Goal: Transaction & Acquisition: Purchase product/service

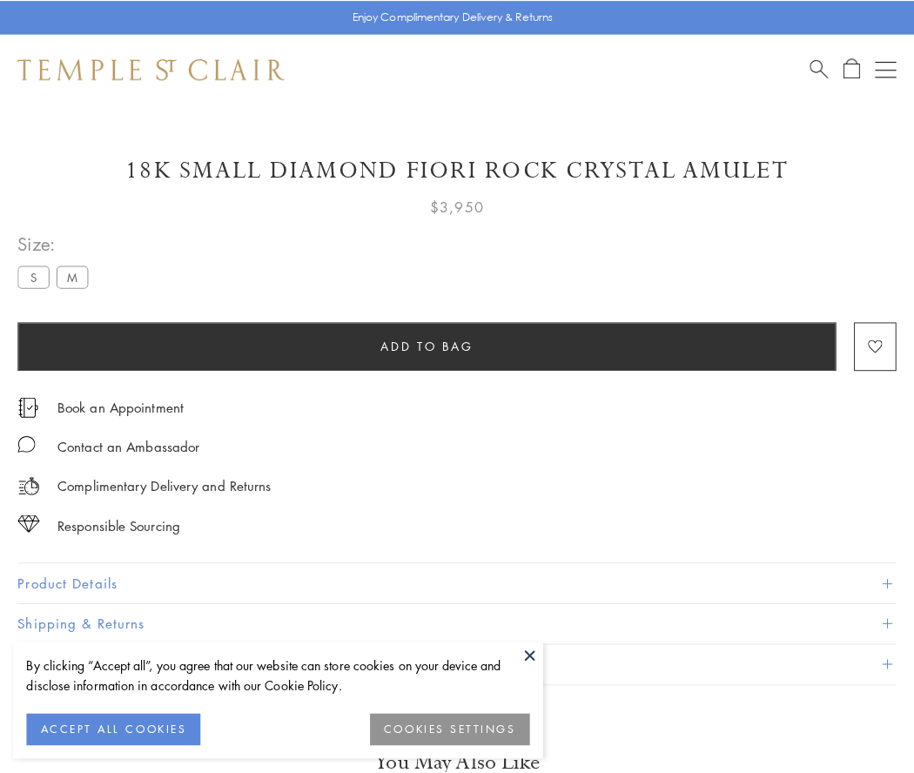
scroll to position [14, 0]
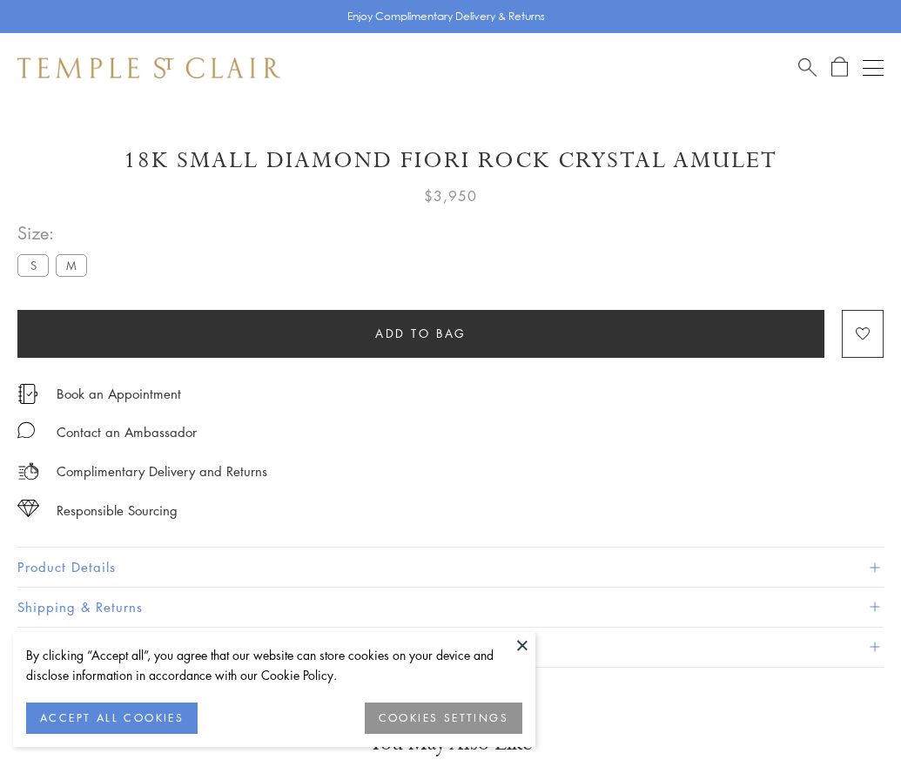
click at [421, 333] on span "Add to bag" at bounding box center [420, 333] width 91 height 19
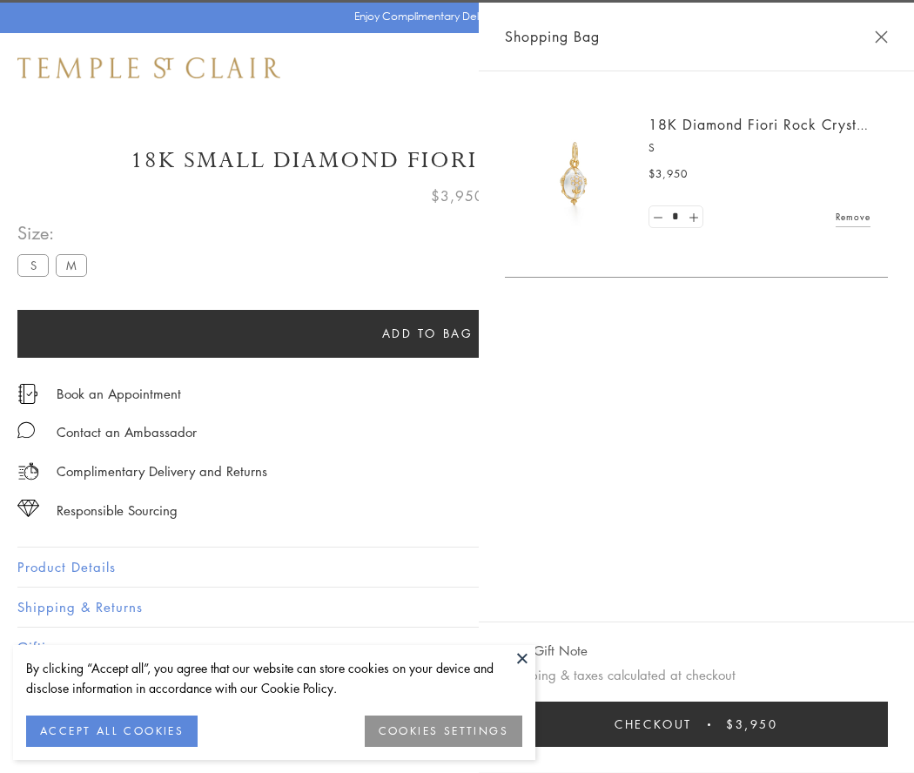
click at [701, 724] on button "Checkout $3,950" at bounding box center [696, 724] width 383 height 45
